Goal: Check status: Check status

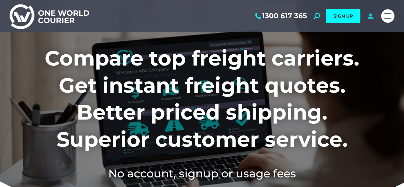
click at [373, 16] on icon at bounding box center [371, 16] width 8 height 6
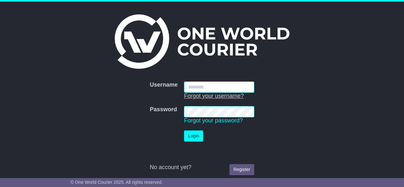
type input "**********"
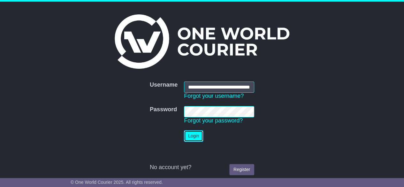
click at [192, 136] on button "Login" at bounding box center [193, 135] width 19 height 11
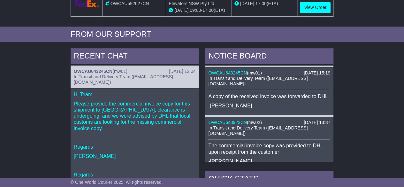
scroll to position [153, 0]
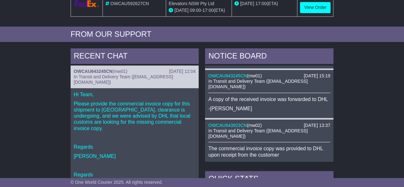
click at [277, 139] on span "In Transit and Delivery Team (delivery@oneworldcourier.com.au)" at bounding box center [257, 133] width 99 height 11
drag, startPoint x: 277, startPoint y: 141, endPoint x: 249, endPoint y: 140, distance: 27.5
click at [249, 139] on span "In Transit and Delivery Team (delivery@oneworldcourier.com.au)" at bounding box center [257, 133] width 99 height 11
click at [334, 129] on div "NOTICE BOARD 12 Sep 2025 10:57 OWCAU643923CN ( mw02 ) In Transit and Delivery T…" at bounding box center [269, 183] width 135 height 270
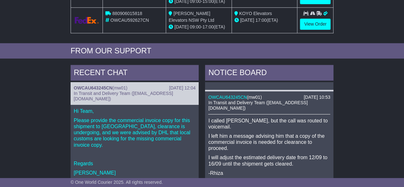
scroll to position [51, 0]
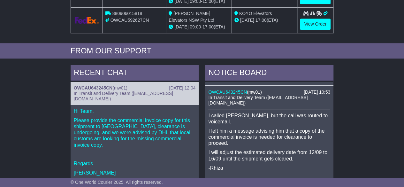
drag, startPoint x: 278, startPoint y: 107, endPoint x: 210, endPoint y: 106, distance: 68.1
click at [210, 105] on span "In Transit and Delivery Team (delivery@oneworldcourier.com.au)" at bounding box center [257, 100] width 99 height 11
copy span "delivery@oneworldcourier.com.au"
click at [216, 106] on div "In Transit and Delivery Team (delivery@oneworldcourier.com.au)" at bounding box center [269, 100] width 122 height 11
drag, startPoint x: 247, startPoint y: 96, endPoint x: 209, endPoint y: 93, distance: 38.5
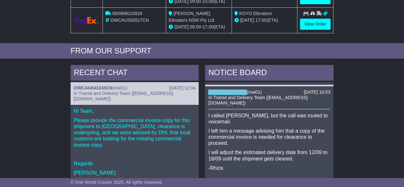
click at [209, 93] on div "OWCAU643245CN ( mw01 )" at bounding box center [269, 92] width 122 height 5
copy link "OWCAU643245CN"
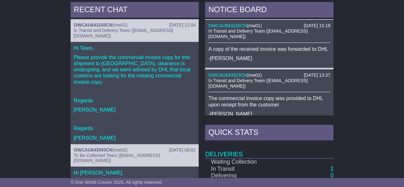
scroll to position [319, 0]
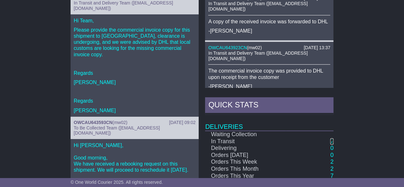
click at [331, 144] on link "2" at bounding box center [332, 141] width 3 height 6
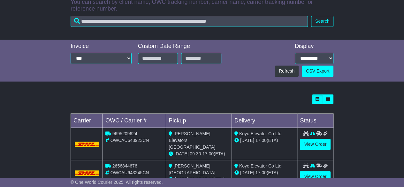
scroll to position [175, 0]
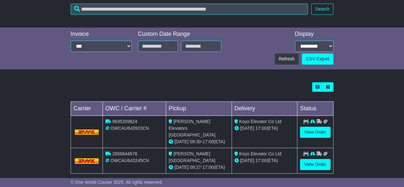
drag, startPoint x: 405, startPoint y: 74, endPoint x: 407, endPoint y: 167, distance: 93.7
click at [309, 136] on link "View Order" at bounding box center [315, 132] width 31 height 11
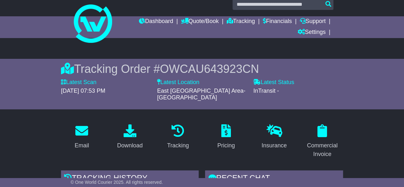
scroll to position [1, 0]
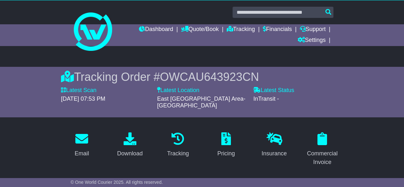
drag, startPoint x: 406, startPoint y: 36, endPoint x: 402, endPoint y: 35, distance: 4.6
click at [402, 35] on html "[PERSON_NAME][EMAIL_ADDRESS][PERSON_NAME][DOMAIN_NAME] Logout [PERSON_NAME] Ken…" at bounding box center [202, 92] width 404 height 187
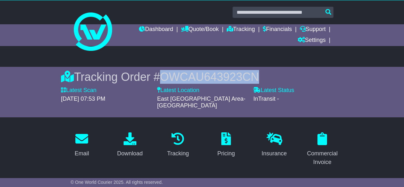
drag, startPoint x: 261, startPoint y: 76, endPoint x: 165, endPoint y: 74, distance: 96.6
click at [165, 74] on span "OWCAU643923CN" at bounding box center [209, 76] width 99 height 13
copy span "OWCAU643923CN"
